Goal: Find specific page/section: Find specific page/section

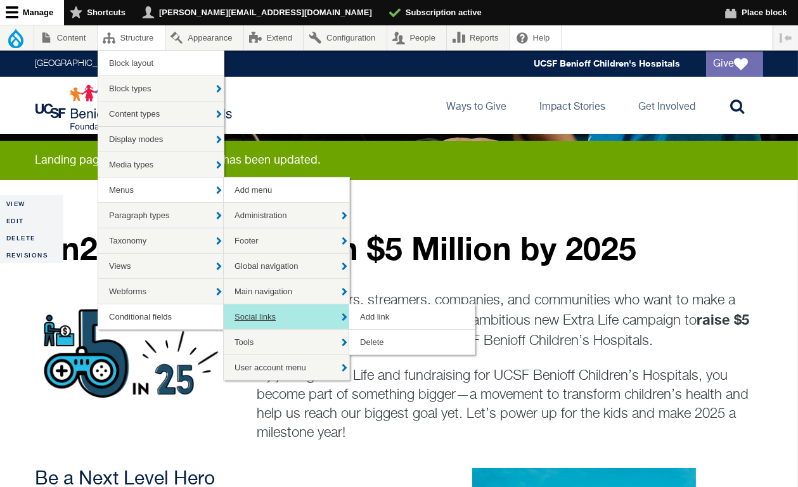
click at [265, 316] on link "Social links" at bounding box center [286, 316] width 125 height 25
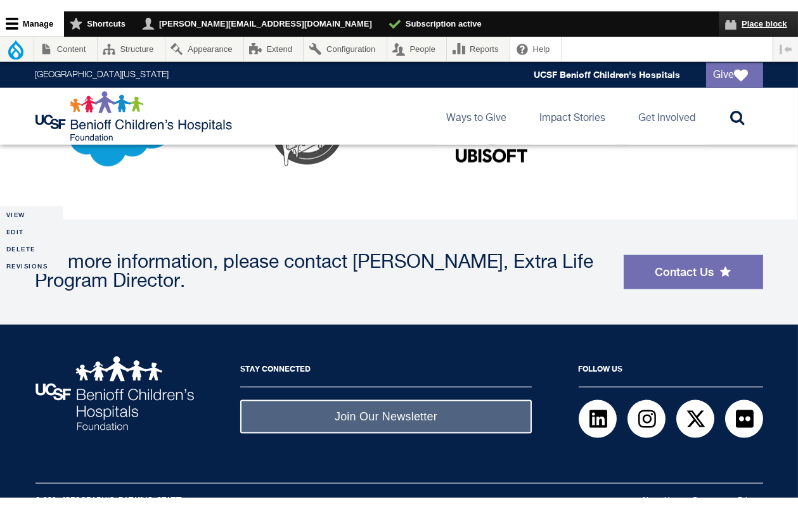
scroll to position [3060, 0]
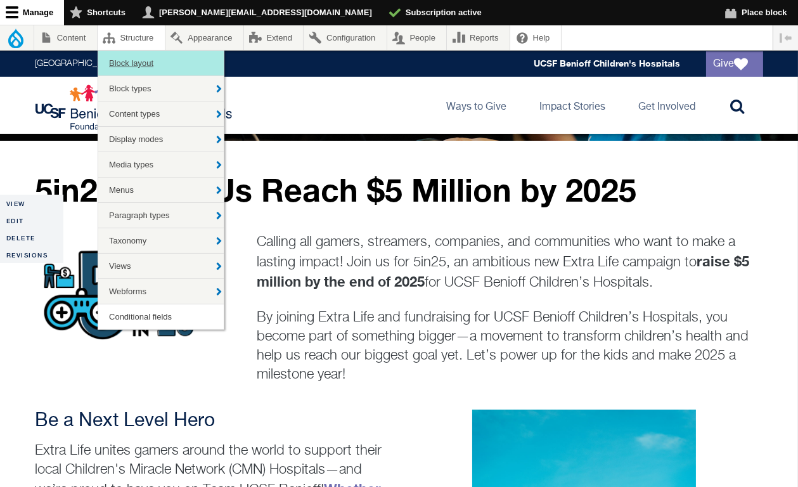
click at [130, 63] on link "Block layout" at bounding box center [160, 63] width 125 height 25
